Goal: Task Accomplishment & Management: Use online tool/utility

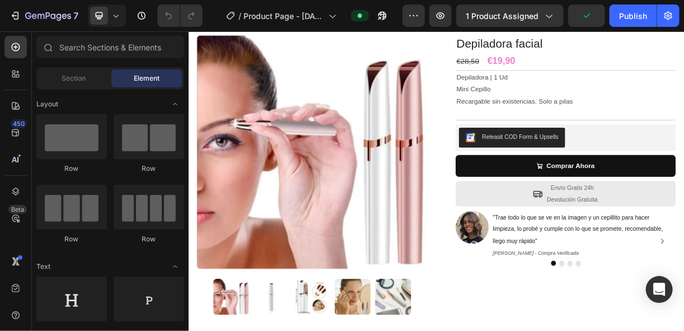
scroll to position [54, 0]
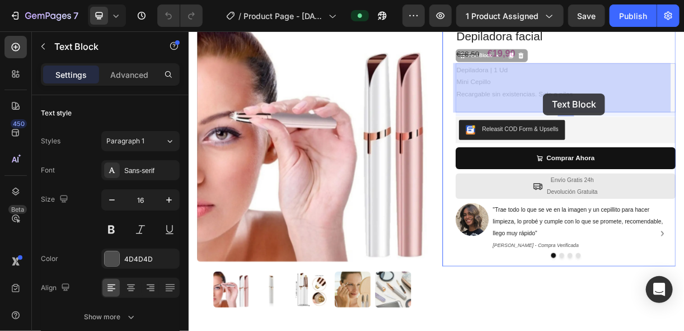
drag, startPoint x: 708, startPoint y: 114, endPoint x: 669, endPoint y: 115, distance: 39.2
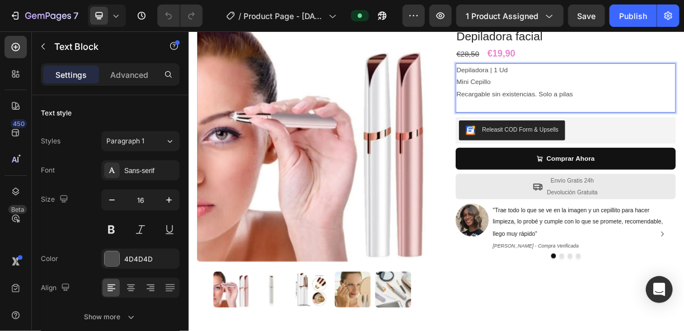
drag, startPoint x: 707, startPoint y: 114, endPoint x: 547, endPoint y: 116, distance: 160.8
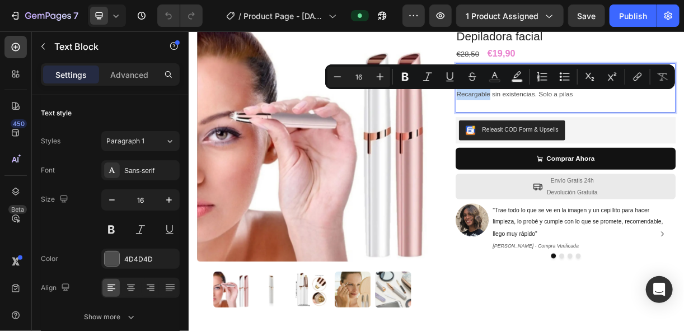
drag, startPoint x: 547, startPoint y: 116, endPoint x: 557, endPoint y: 117, distance: 10.1
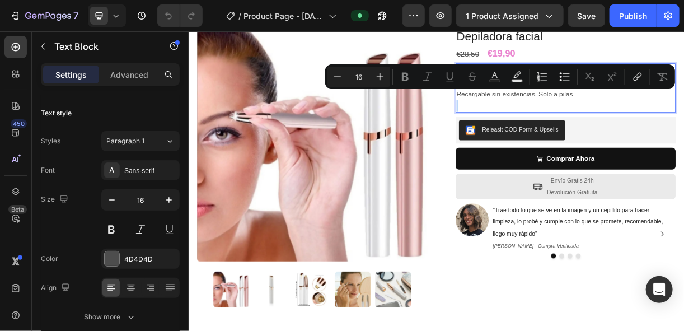
drag, startPoint x: 707, startPoint y: 118, endPoint x: 547, endPoint y: 116, distance: 160.2
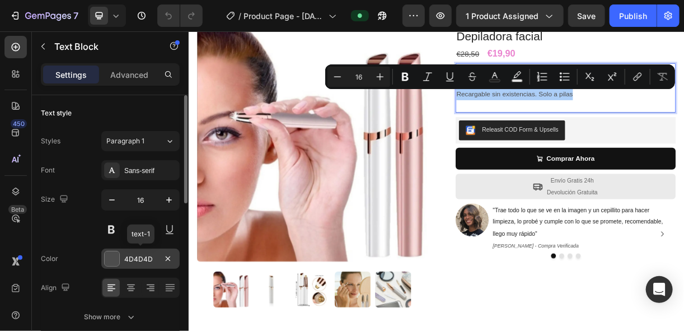
click at [114, 260] on div at bounding box center [112, 258] width 15 height 15
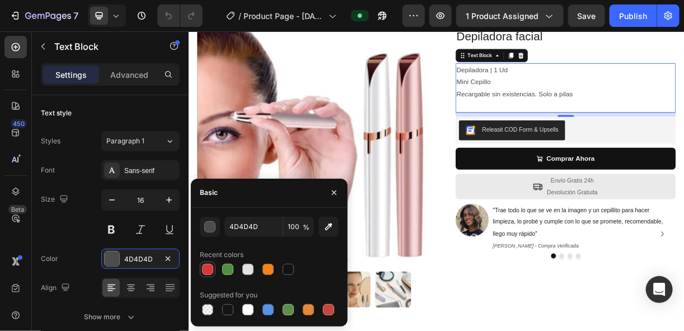
click at [208, 265] on div at bounding box center [207, 269] width 11 height 11
type input "D63837"
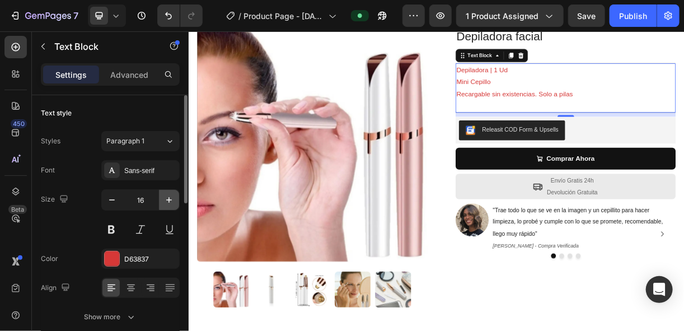
click at [171, 199] on icon "button" at bounding box center [169, 200] width 6 height 6
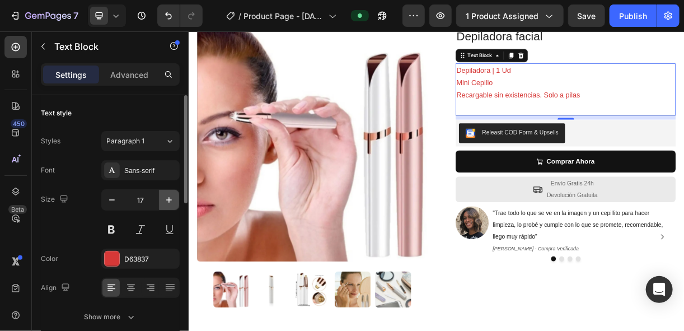
click at [171, 199] on icon "button" at bounding box center [169, 200] width 6 height 6
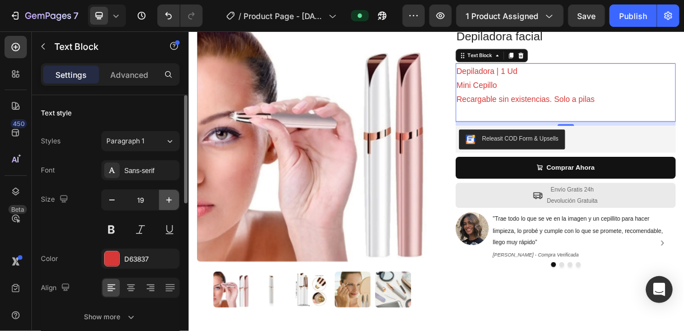
click at [171, 199] on icon "button" at bounding box center [169, 200] width 6 height 6
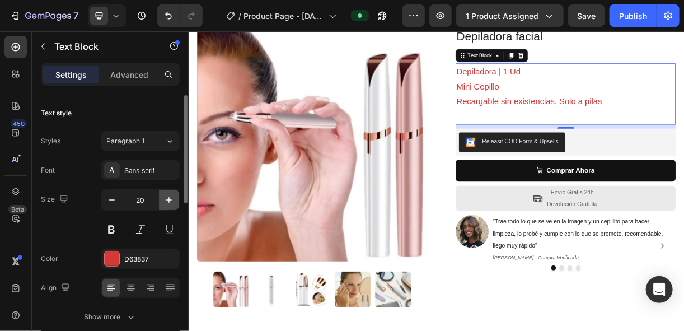
click at [171, 199] on icon "button" at bounding box center [169, 200] width 6 height 6
type input "21"
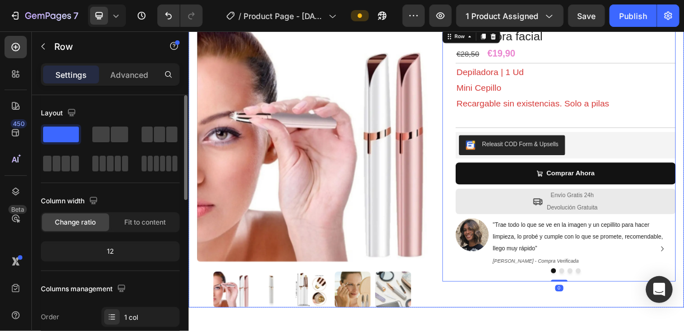
click at [519, 168] on div "Product Images Row Depiladora facial Product Title €28,50 Compare Price Compare…" at bounding box center [524, 203] width 672 height 405
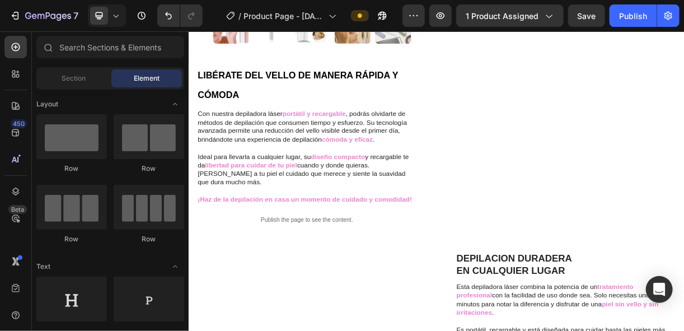
scroll to position [430, 0]
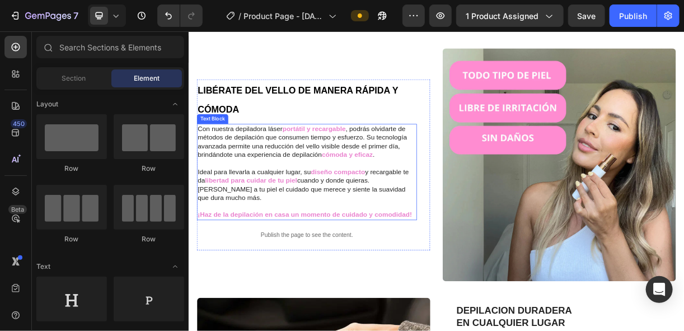
click at [403, 167] on span ", podrás olvidarte de métodos de depilación que consumen tiempo y esfuerzo. Su …" at bounding box center [343, 180] width 284 height 44
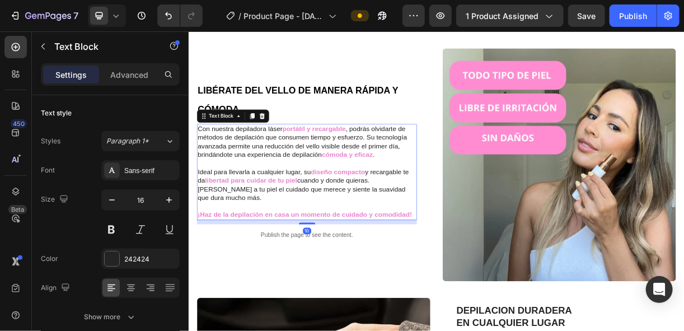
click at [403, 167] on span ", podrás olvidarte de métodos de depilación que consumen tiempo y esfuerzo. Su …" at bounding box center [343, 180] width 284 height 44
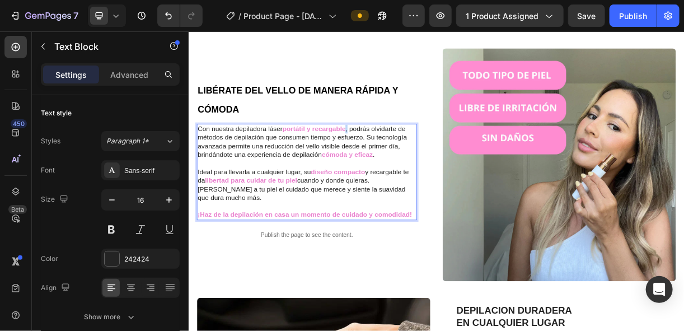
click at [403, 167] on span ", podrás olvidarte de métodos de depilación que consumen tiempo y esfuerzo. Su …" at bounding box center [343, 180] width 284 height 44
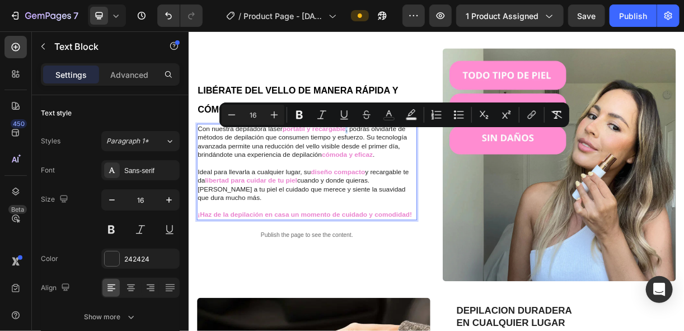
click at [403, 167] on span ", podrás olvidarte de métodos de depilación que consumen tiempo y esfuerzo. Su …" at bounding box center [343, 180] width 284 height 44
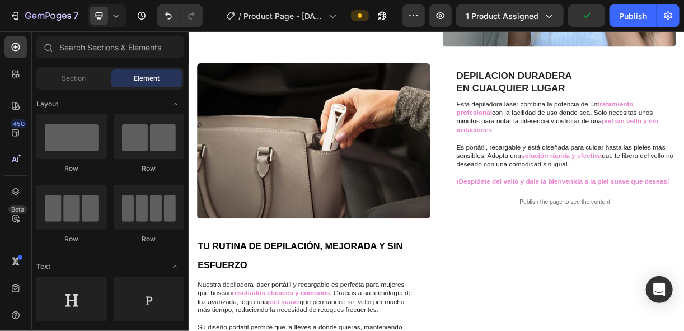
scroll to position [753, 0]
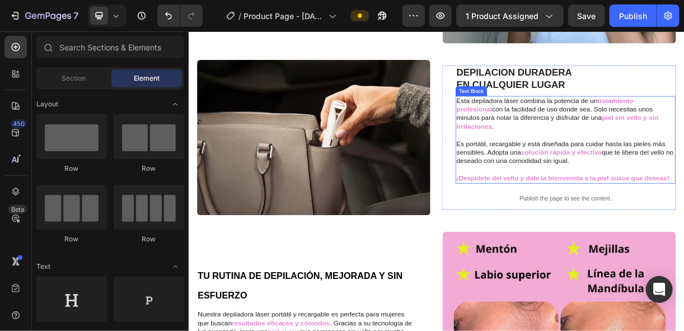
click at [637, 183] on span "Es portátil, recargable y está diseñada para cuidar hasta las pieles más sensib…" at bounding box center [693, 189] width 283 height 21
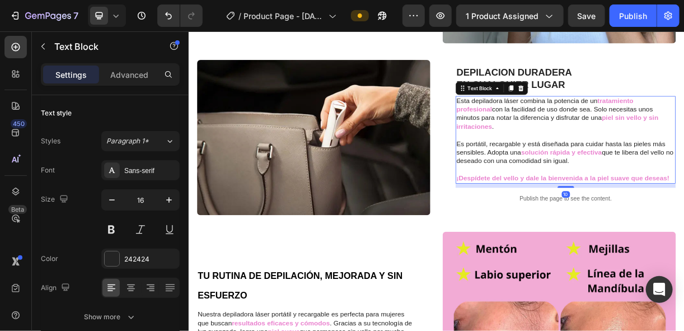
click at [637, 179] on span "Es portátil, recargable y está diseñada para cuidar hasta las pieles más sensib…" at bounding box center [693, 189] width 283 height 21
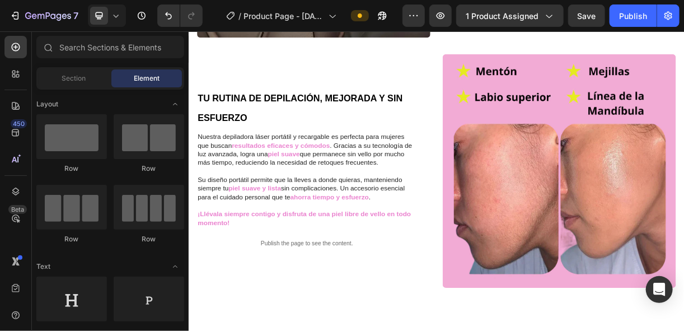
scroll to position [1022, 0]
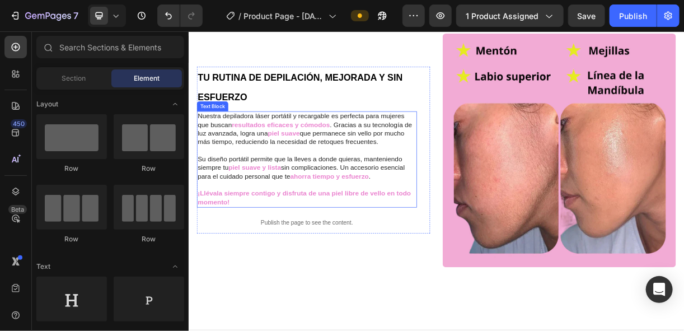
click at [379, 142] on span "Nuestra depiladora láser portátil y recargable es perfecta para mujeres que bus…" at bounding box center [341, 152] width 281 height 21
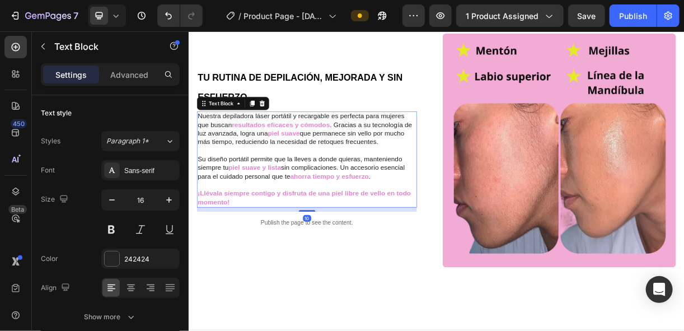
click at [379, 142] on span "Nuestra depiladora láser portátil y recargable es perfecta para mujeres que bus…" at bounding box center [341, 152] width 281 height 21
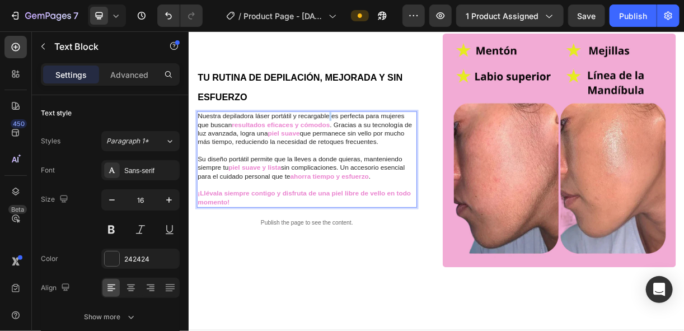
click at [379, 142] on span "Nuestra depiladora láser portátil y recargable es perfecta para mujeres que bus…" at bounding box center [341, 152] width 281 height 21
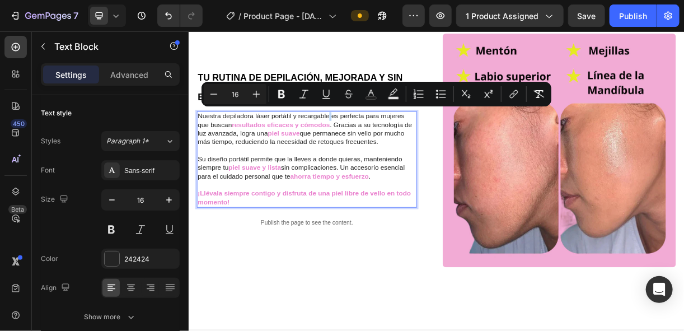
click at [379, 142] on span "Nuestra depiladora láser portátil y recargable es perfecta para mujeres que bus…" at bounding box center [341, 152] width 281 height 21
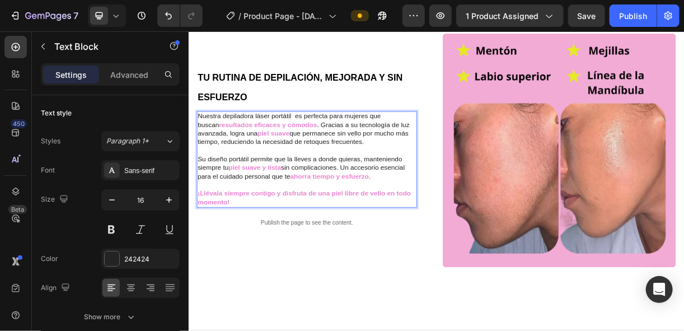
click at [299, 142] on span "Nuestra depiladora láser portátil es perfecta para mujeres que buscan" at bounding box center [325, 152] width 249 height 21
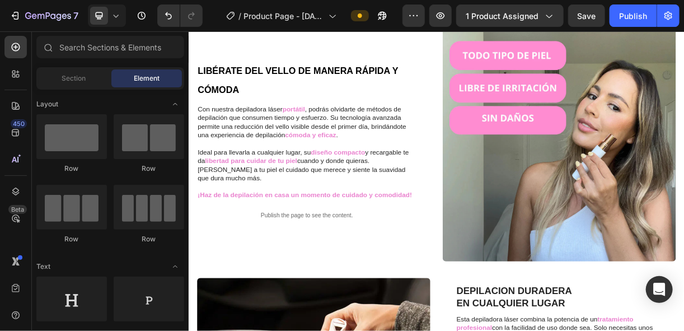
scroll to position [457, 0]
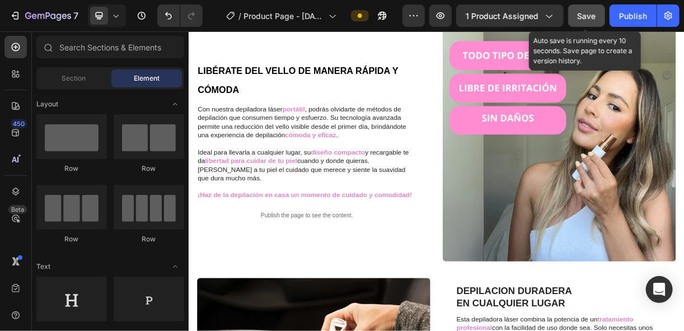
click at [588, 13] on span "Save" at bounding box center [587, 16] width 18 height 10
click at [582, 20] on span "Save" at bounding box center [587, 16] width 18 height 10
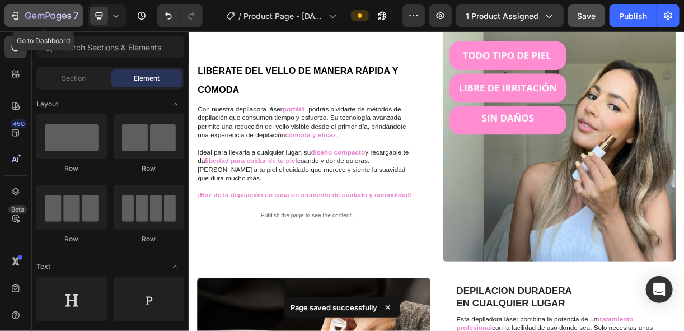
click at [49, 18] on icon "button" at bounding box center [48, 17] width 46 height 10
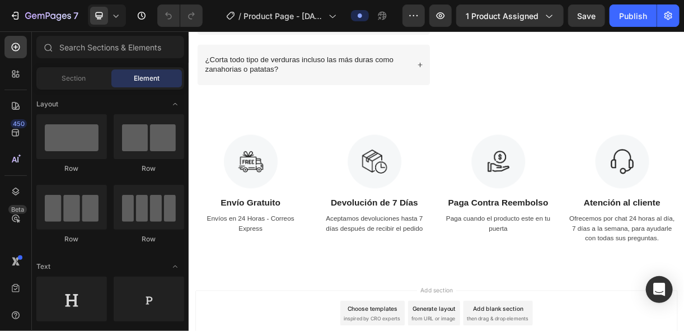
scroll to position [2310, 0]
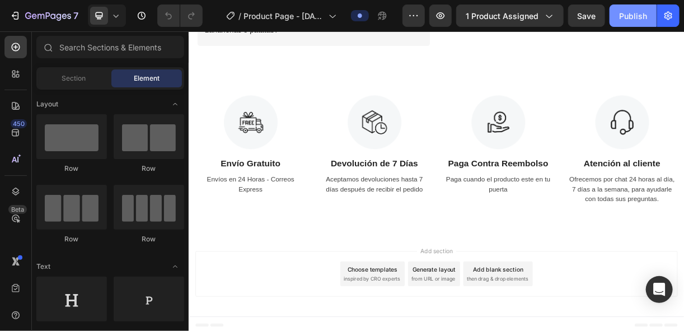
click at [640, 18] on div "Publish" at bounding box center [633, 16] width 28 height 12
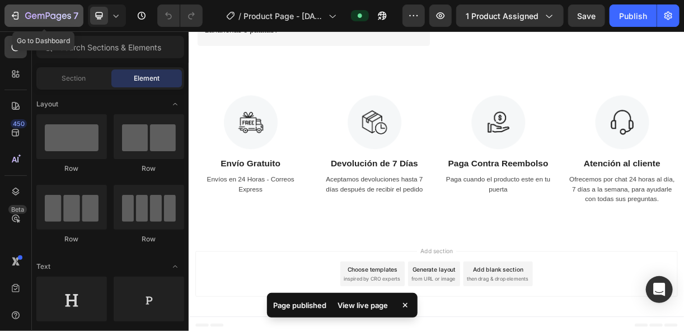
click at [32, 13] on icon "button" at bounding box center [48, 17] width 46 height 10
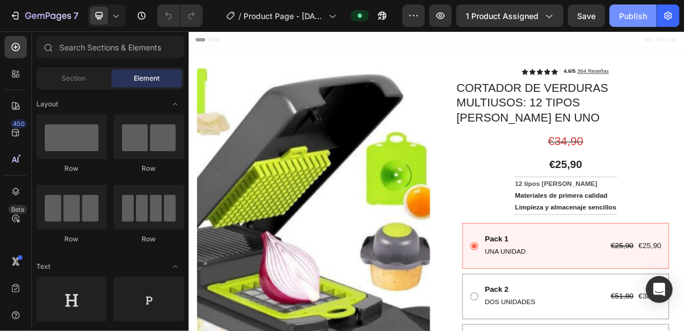
click at [633, 15] on div "Publish" at bounding box center [633, 16] width 28 height 12
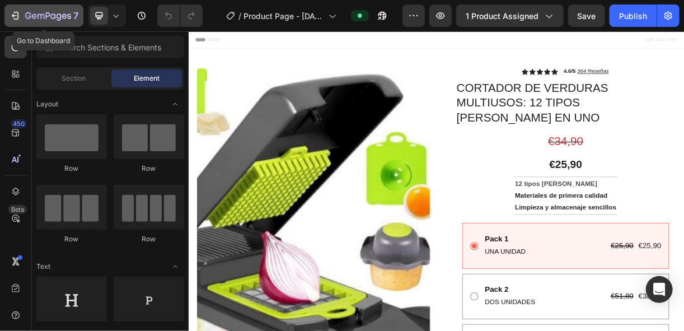
click at [60, 12] on icon "button" at bounding box center [48, 17] width 46 height 10
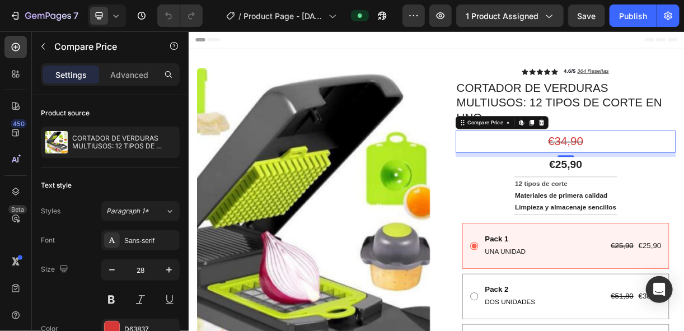
drag, startPoint x: 689, startPoint y: 201, endPoint x: 691, endPoint y: 213, distance: 11.8
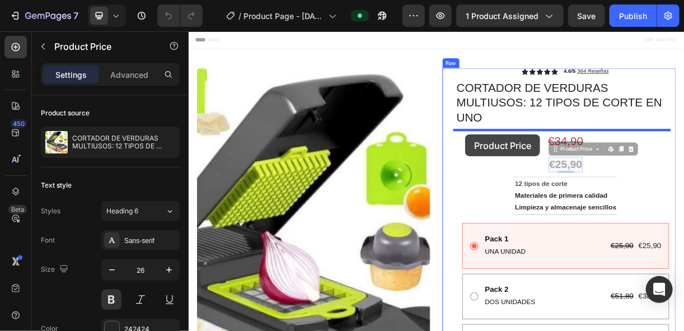
drag, startPoint x: 678, startPoint y: 206, endPoint x: 563, endPoint y: 171, distance: 119.9
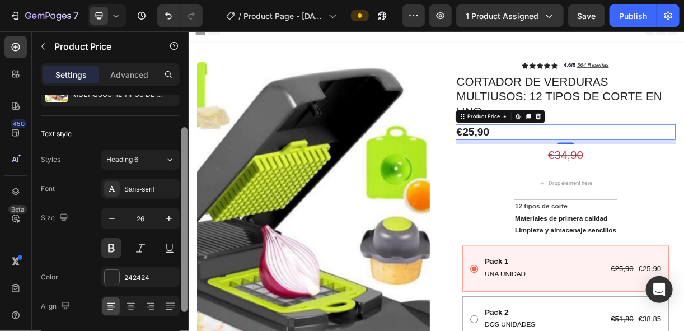
scroll to position [61, 0]
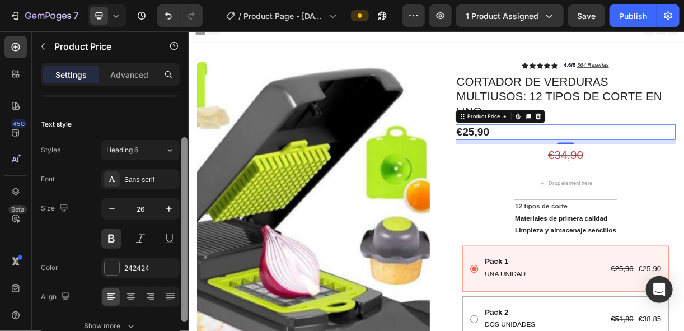
drag, startPoint x: 185, startPoint y: 245, endPoint x: 188, endPoint y: 288, distance: 42.7
click at [188, 288] on div at bounding box center [184, 229] width 8 height 268
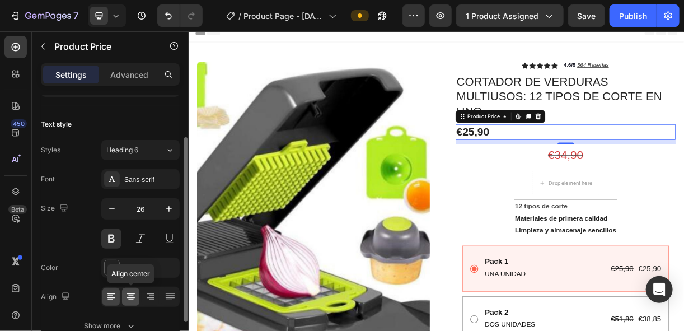
click at [134, 293] on icon at bounding box center [130, 296] width 11 height 11
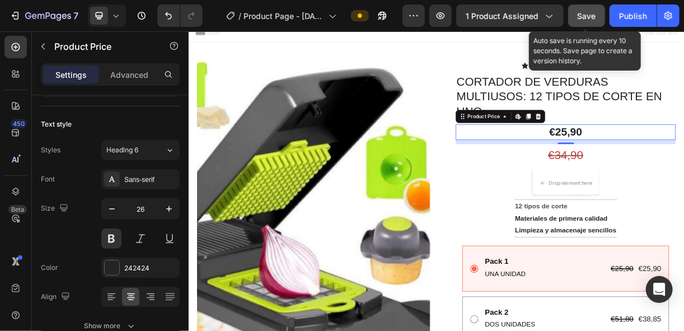
click at [580, 16] on span "Save" at bounding box center [587, 16] width 18 height 10
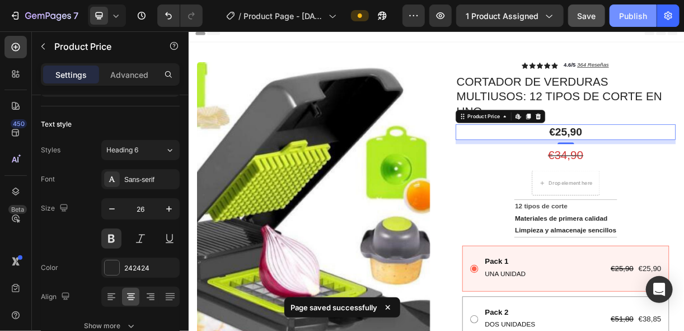
click at [628, 16] on div "Publish" at bounding box center [633, 16] width 28 height 12
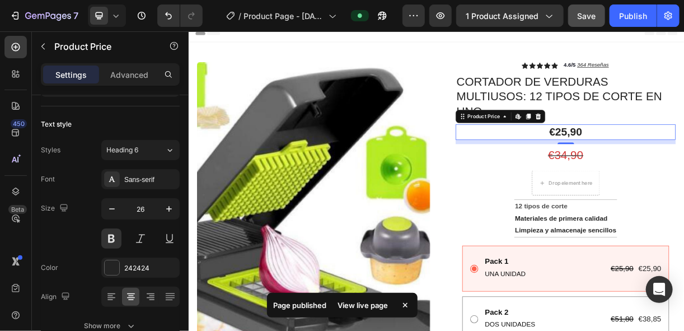
click at [370, 309] on div "View live page" at bounding box center [364, 305] width 64 height 16
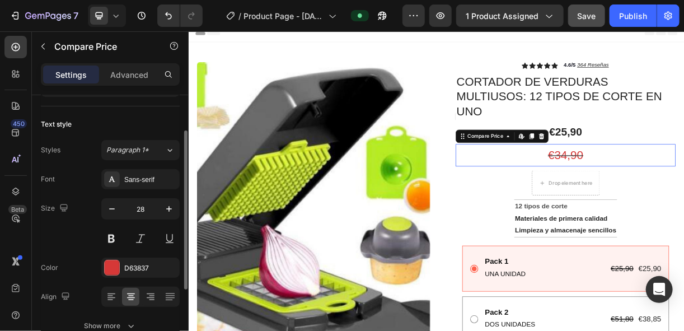
scroll to position [60, 0]
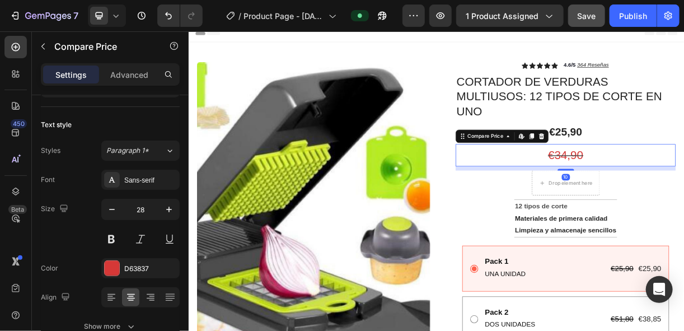
click at [664, 171] on icon at bounding box center [667, 173] width 7 height 8
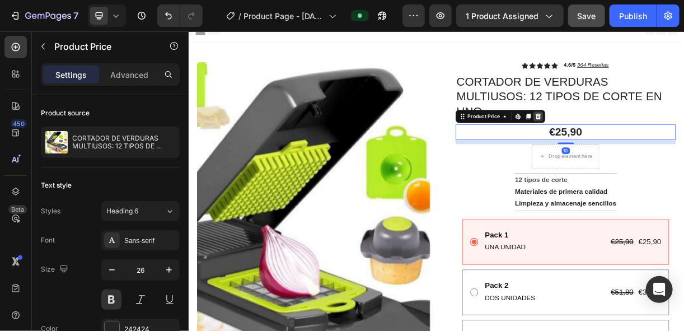
click at [659, 146] on icon at bounding box center [662, 147] width 7 height 8
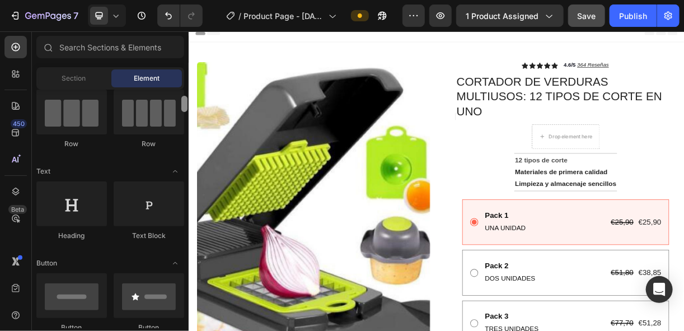
scroll to position [103, 0]
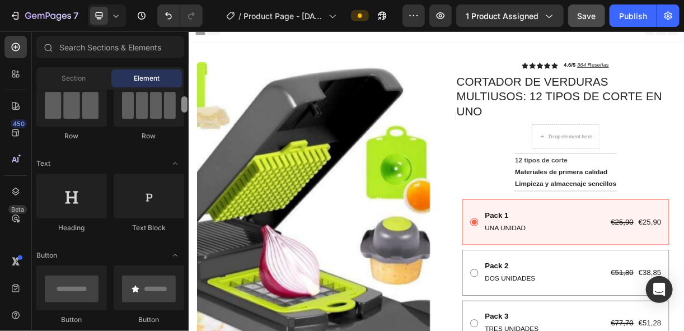
drag, startPoint x: 185, startPoint y: 96, endPoint x: 186, endPoint y: 103, distance: 7.5
click at [186, 103] on div at bounding box center [184, 104] width 6 height 16
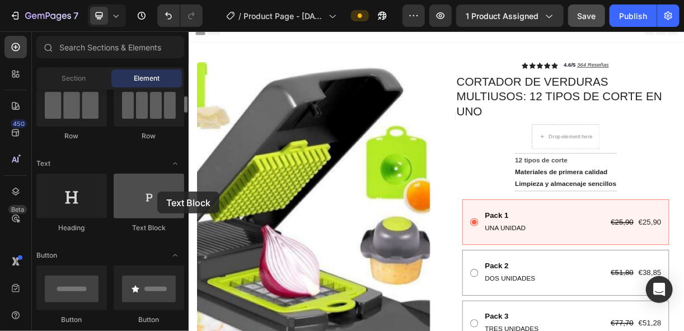
click at [157, 192] on div at bounding box center [149, 196] width 71 height 45
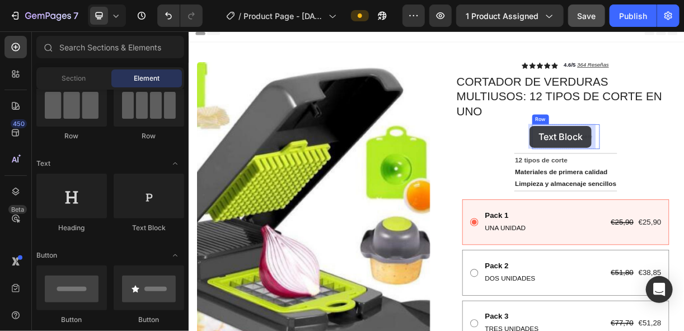
drag, startPoint x: 346, startPoint y: 223, endPoint x: 651, endPoint y: 160, distance: 311.7
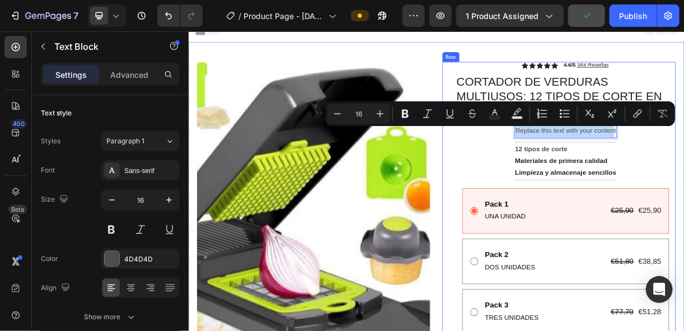
drag, startPoint x: 761, startPoint y: 169, endPoint x: 624, endPoint y: 166, distance: 136.7
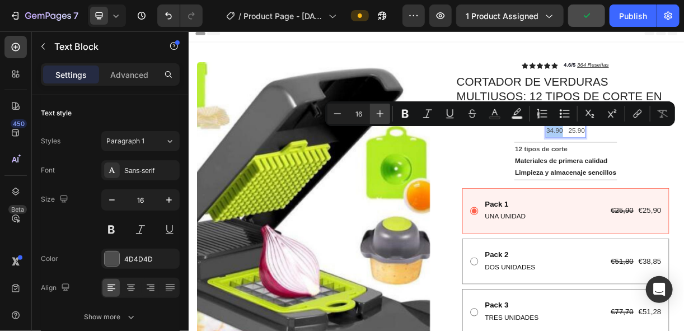
click at [383, 111] on icon "Editor contextual toolbar" at bounding box center [380, 113] width 11 height 11
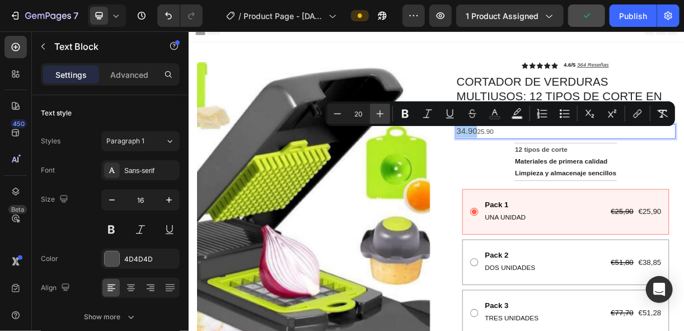
click at [383, 111] on icon "Editor contextual toolbar" at bounding box center [380, 113] width 11 height 11
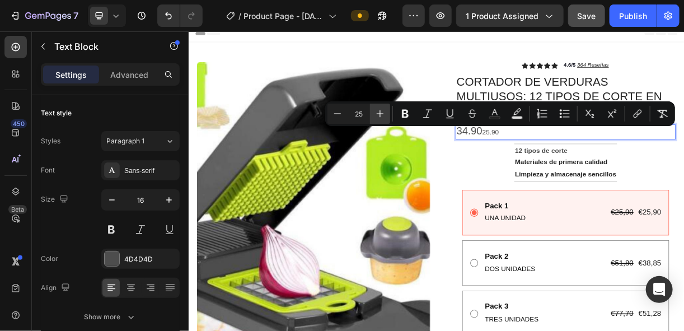
click at [383, 111] on icon "Editor contextual toolbar" at bounding box center [380, 113] width 11 height 11
type input "16"
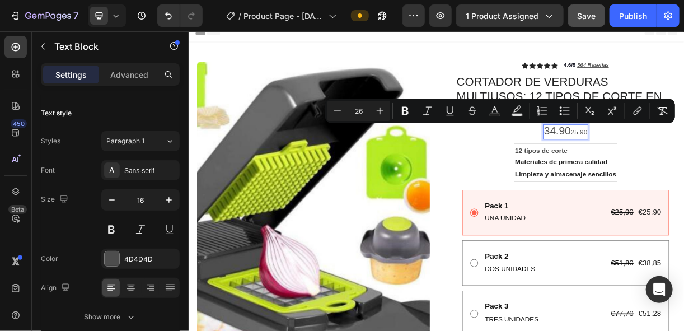
type input "16"
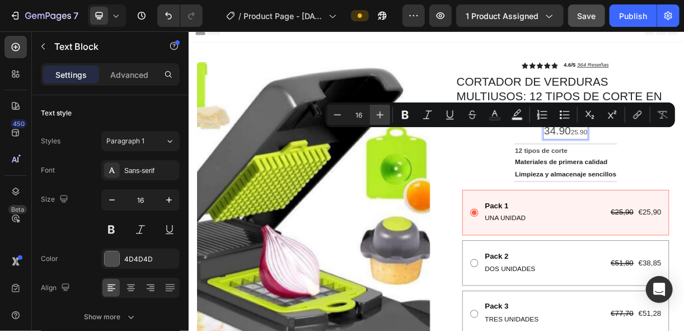
click at [380, 114] on icon "Editor contextual toolbar" at bounding box center [380, 114] width 7 height 7
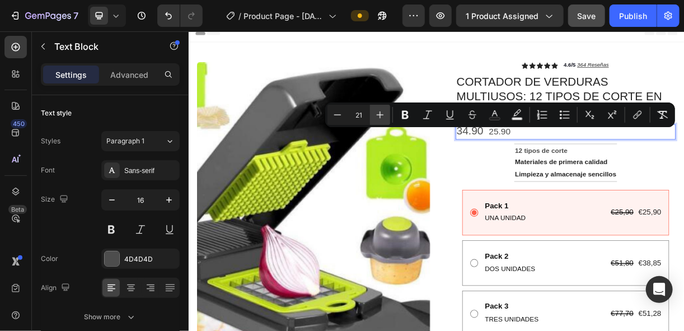
click at [380, 114] on icon "Editor contextual toolbar" at bounding box center [380, 114] width 7 height 7
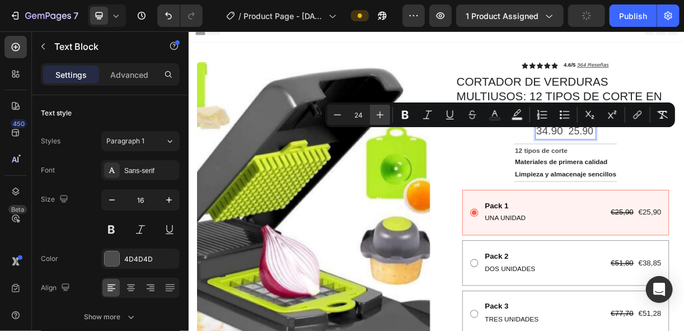
click at [380, 114] on icon "Editor contextual toolbar" at bounding box center [380, 114] width 7 height 7
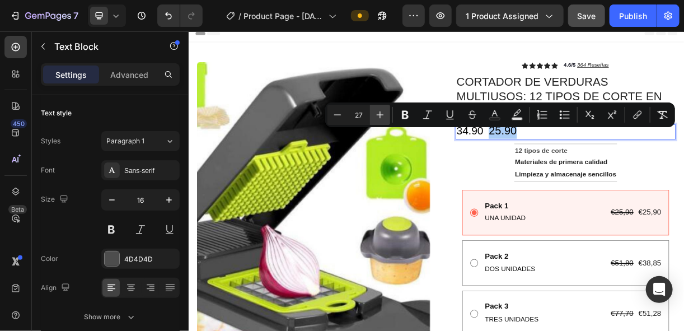
click at [380, 114] on icon "Editor contextual toolbar" at bounding box center [380, 114] width 7 height 7
type input "28"
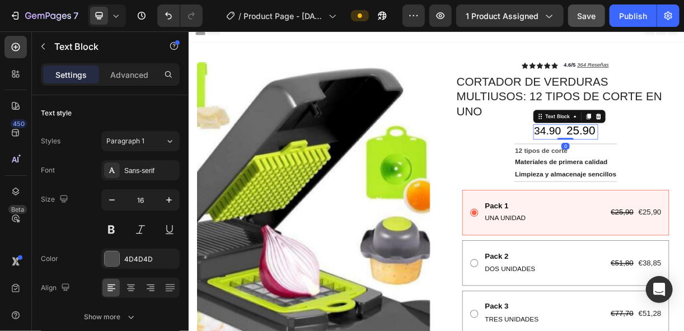
click at [682, 165] on span "34.90" at bounding box center [675, 166] width 36 height 17
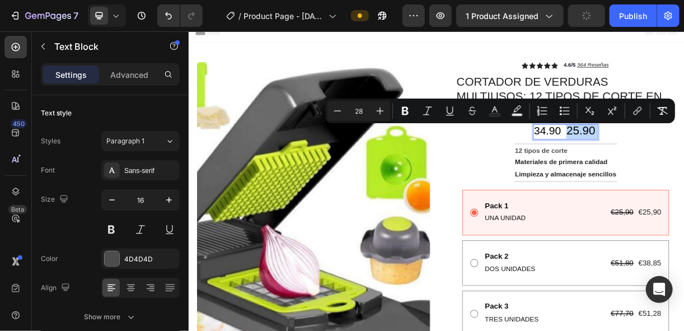
drag, startPoint x: 736, startPoint y: 167, endPoint x: 696, endPoint y: 167, distance: 40.3
click at [381, 111] on icon "Editor contextual toolbar" at bounding box center [380, 110] width 11 height 11
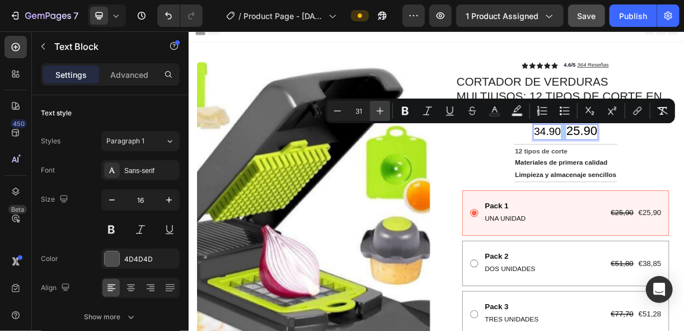
click at [381, 111] on icon "Editor contextual toolbar" at bounding box center [380, 110] width 11 height 11
type input "35"
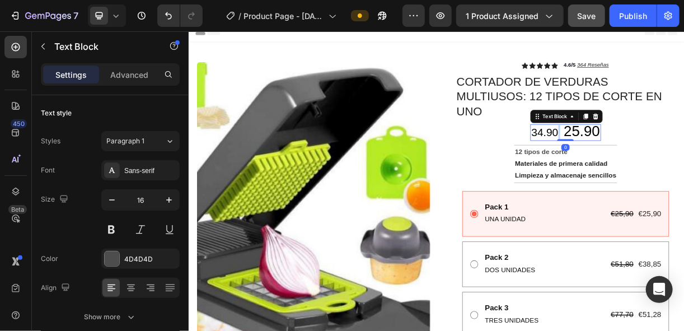
click at [680, 169] on span "34.90" at bounding box center [671, 168] width 36 height 17
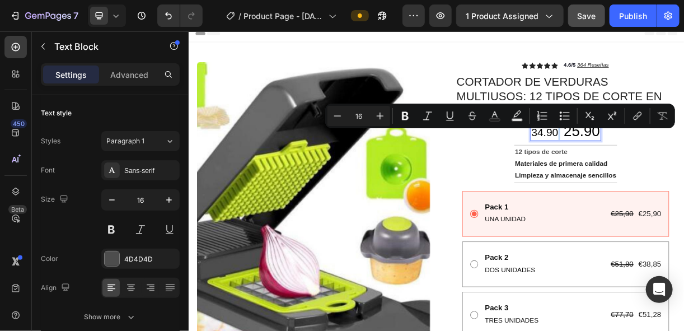
click at [680, 169] on span "34.90" at bounding box center [671, 168] width 36 height 17
type input "16"
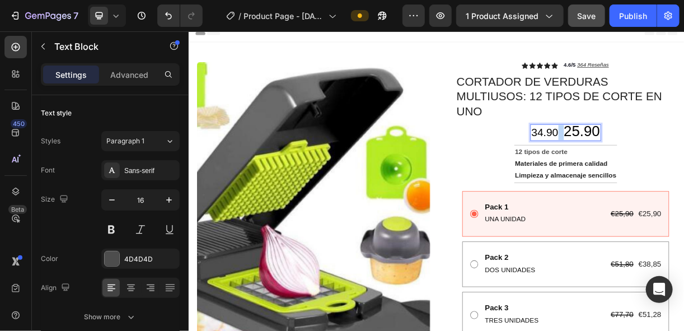
click at [680, 169] on span "34.90" at bounding box center [671, 168] width 36 height 17
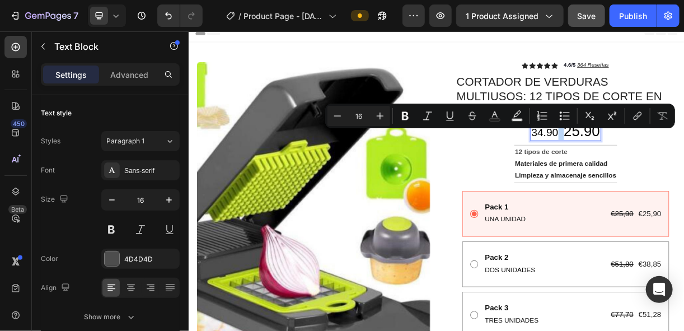
click at [680, 169] on span "34.90" at bounding box center [671, 168] width 36 height 17
type input "16"
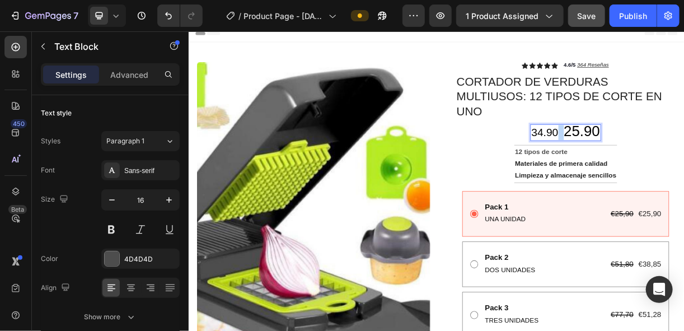
click at [680, 169] on span "34.90" at bounding box center [671, 168] width 36 height 17
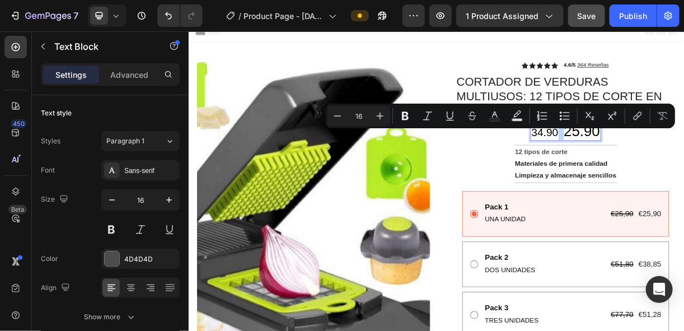
type input "26"
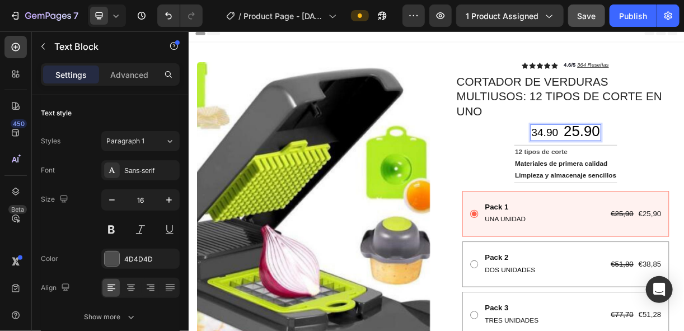
click at [677, 167] on span "34.90" at bounding box center [671, 168] width 36 height 17
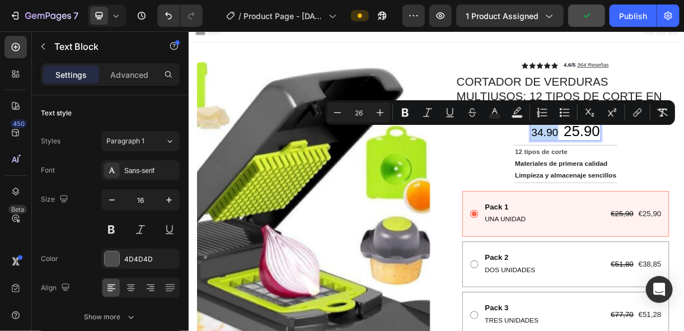
drag, startPoint x: 682, startPoint y: 167, endPoint x: 647, endPoint y: 166, distance: 34.2
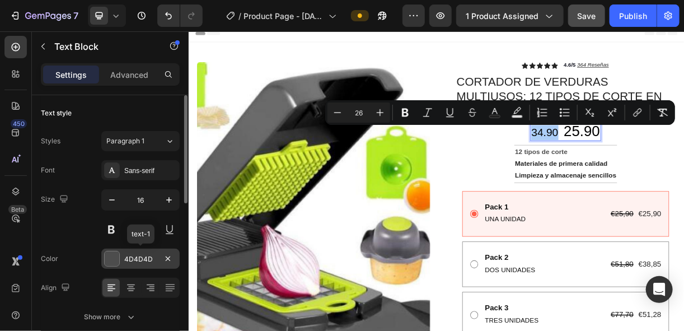
click at [114, 257] on div at bounding box center [112, 258] width 15 height 15
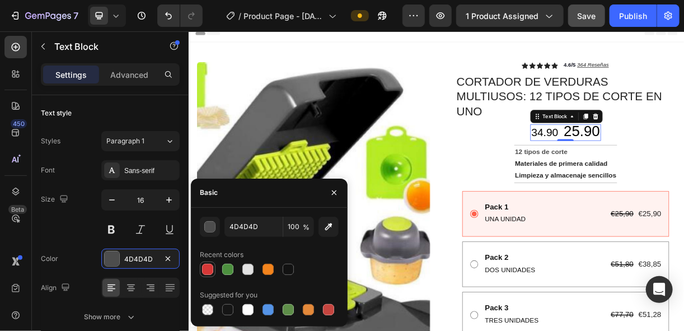
click at [206, 267] on div at bounding box center [207, 269] width 11 height 11
type input "D63837"
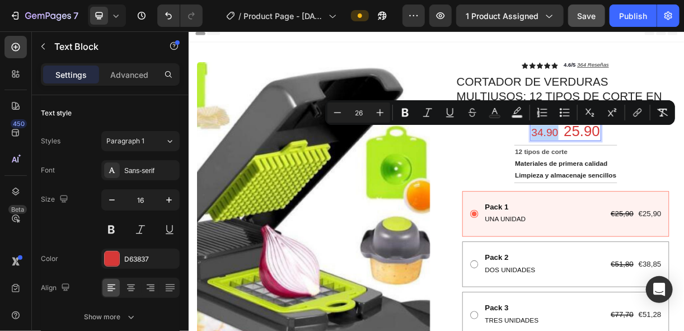
drag, startPoint x: 681, startPoint y: 169, endPoint x: 645, endPoint y: 173, distance: 36.1
click at [339, 111] on icon "Editor contextual toolbar" at bounding box center [337, 112] width 11 height 11
type input "24"
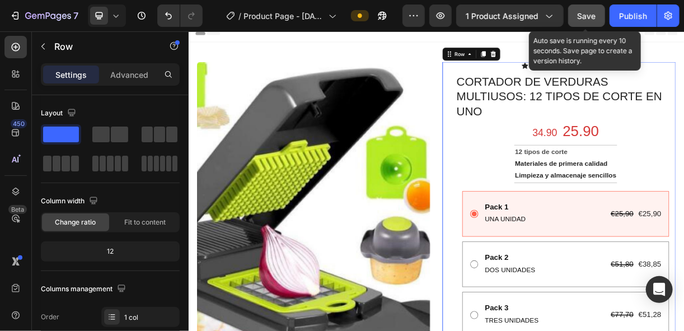
click at [593, 13] on span "Save" at bounding box center [587, 16] width 18 height 10
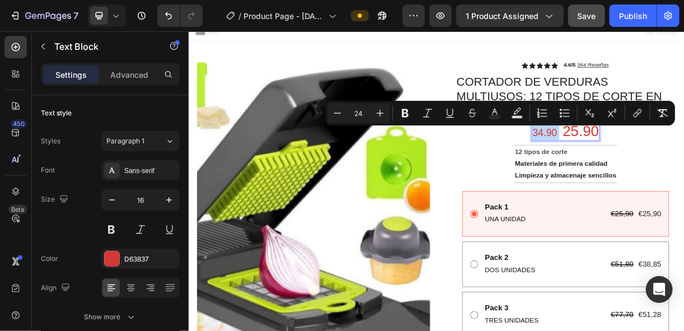
drag, startPoint x: 682, startPoint y: 169, endPoint x: 645, endPoint y: 168, distance: 36.4
click at [590, 115] on icon "Editor contextual toolbar" at bounding box center [590, 113] width 11 height 11
click at [609, 115] on icon "Editor contextual toolbar" at bounding box center [612, 113] width 11 height 11
click at [586, 113] on icon "Editor contextual toolbar" at bounding box center [590, 113] width 11 height 11
click at [667, 111] on icon "Editor contextual toolbar" at bounding box center [663, 113] width 11 height 11
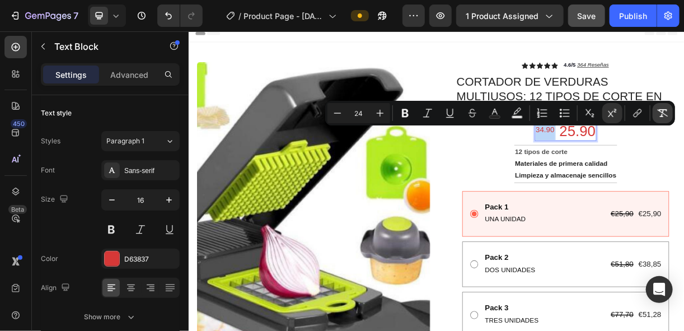
type input "16"
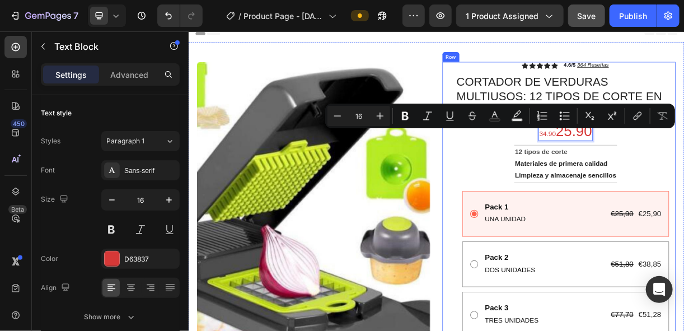
drag, startPoint x: 677, startPoint y: 169, endPoint x: 650, endPoint y: 169, distance: 27.4
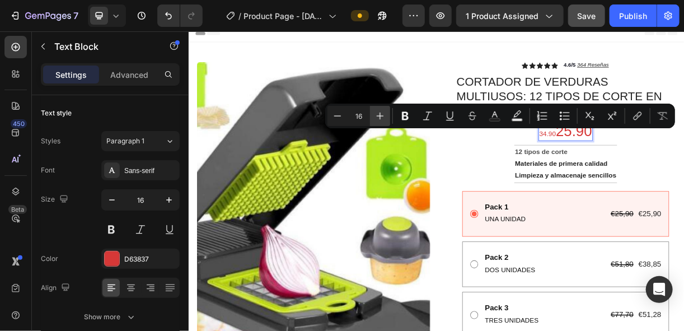
click at [378, 114] on icon "Editor contextual toolbar" at bounding box center [380, 115] width 11 height 11
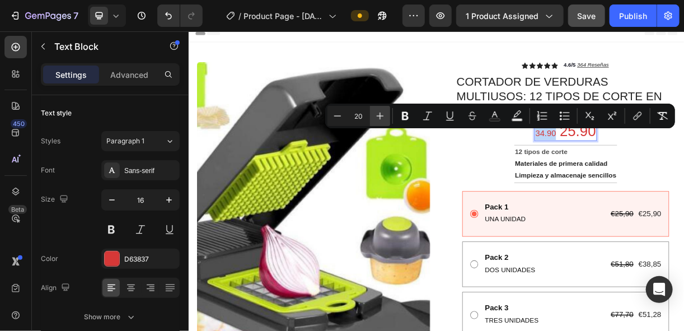
type input "21"
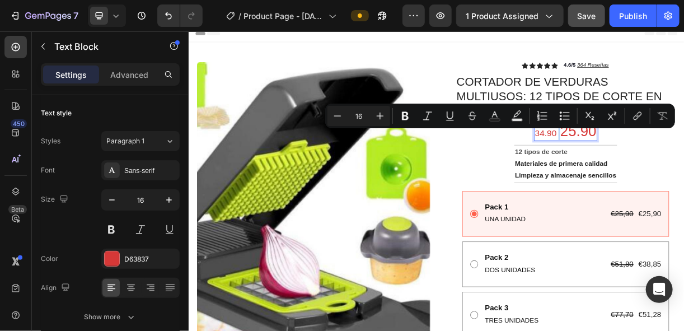
drag, startPoint x: 693, startPoint y: 170, endPoint x: 671, endPoint y: 165, distance: 23.0
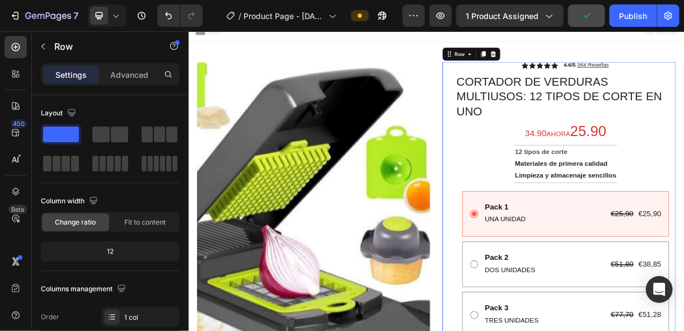
click at [645, 173] on span "34.90" at bounding box center [660, 168] width 30 height 13
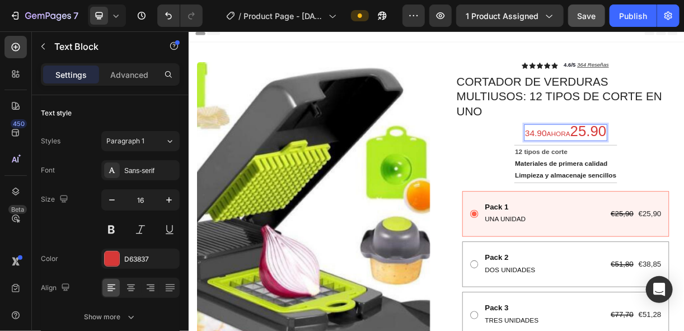
click at [658, 169] on span "34.90" at bounding box center [660, 168] width 30 height 13
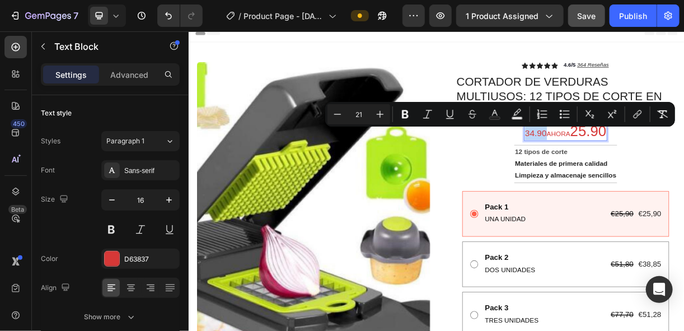
drag, startPoint x: 658, startPoint y: 169, endPoint x: 632, endPoint y: 165, distance: 25.4
click at [645, 165] on span "34.90" at bounding box center [660, 168] width 30 height 13
click at [380, 112] on icon "Editor contextual toolbar" at bounding box center [380, 114] width 7 height 7
type input "23"
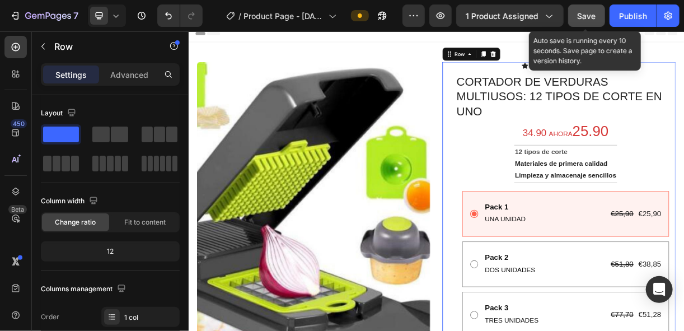
click at [582, 18] on span "Save" at bounding box center [587, 16] width 18 height 10
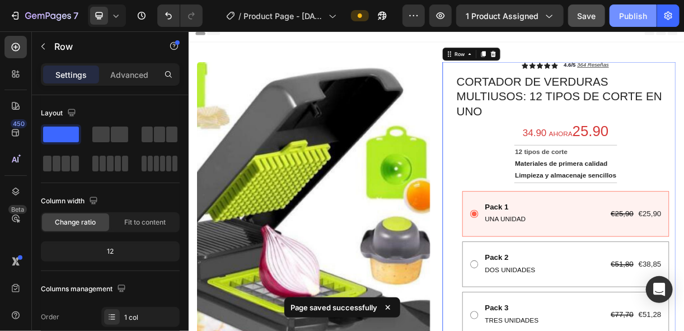
click at [627, 14] on div "Publish" at bounding box center [633, 16] width 28 height 12
